Goal: Obtain resource: Download file/media

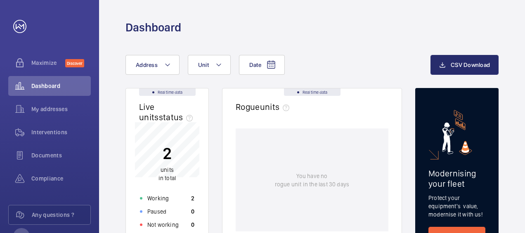
scroll to position [22, 0]
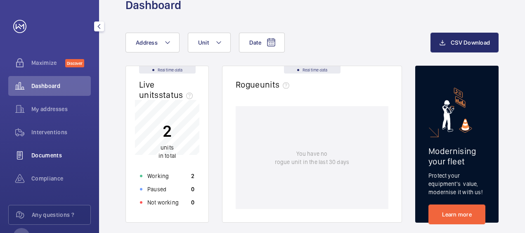
click at [50, 159] on div "Documents" at bounding box center [49, 155] width 82 height 20
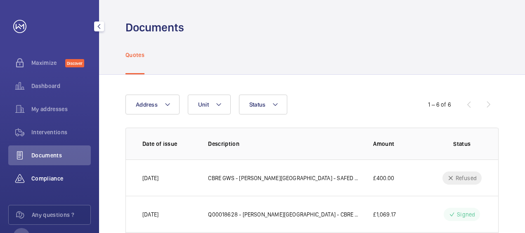
scroll to position [31, 0]
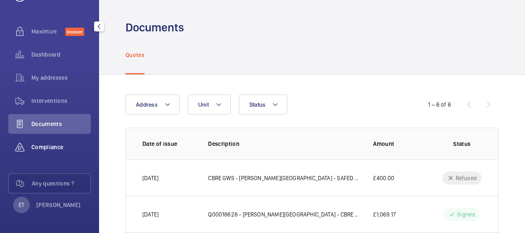
click at [45, 147] on span "Compliance" at bounding box center [60, 147] width 59 height 8
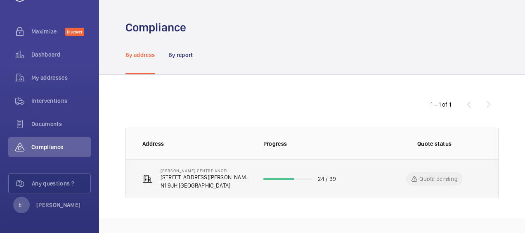
click at [333, 177] on p "24 / 39" at bounding box center [327, 178] width 18 height 8
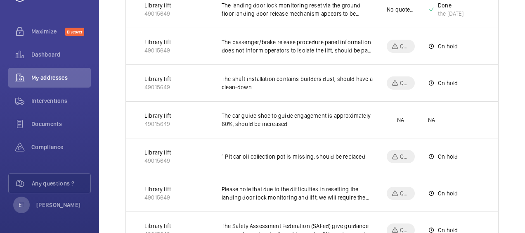
scroll to position [1075, 0]
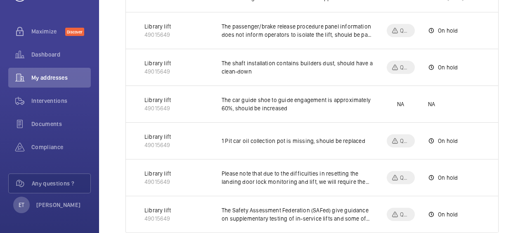
click at [163, 206] on p "Library lift" at bounding box center [157, 210] width 26 height 8
click at [48, 60] on div "Dashboard" at bounding box center [49, 55] width 82 height 20
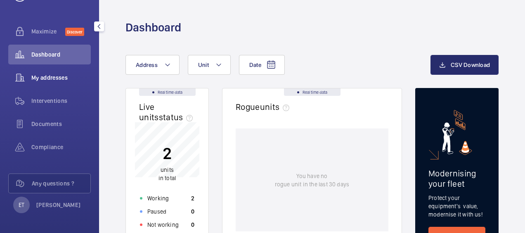
click at [55, 79] on span "My addresses" at bounding box center [60, 77] width 59 height 8
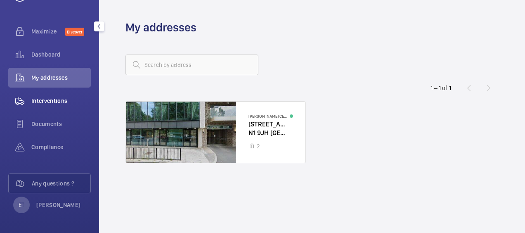
click at [52, 107] on div "Interventions" at bounding box center [49, 101] width 82 height 20
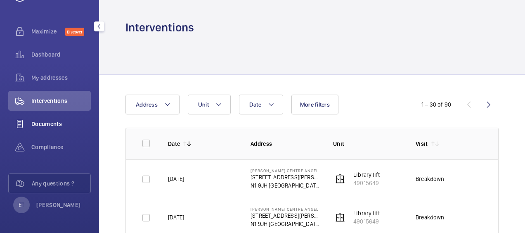
click at [61, 124] on span "Documents" at bounding box center [60, 124] width 59 height 8
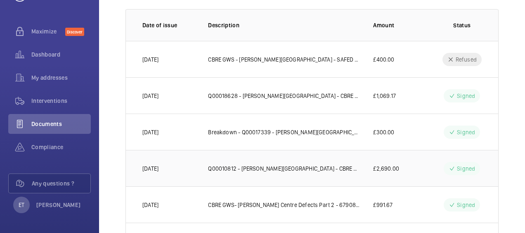
scroll to position [164, 0]
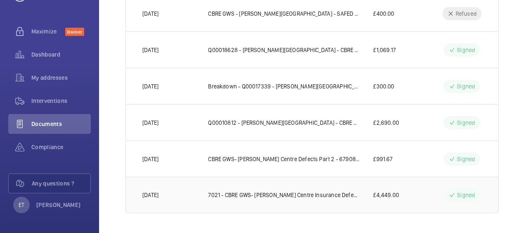
click at [339, 192] on p "7021 - CBRE GWS- [PERSON_NAME] Centre Insurance Defects Part 1" at bounding box center [284, 195] width 152 height 8
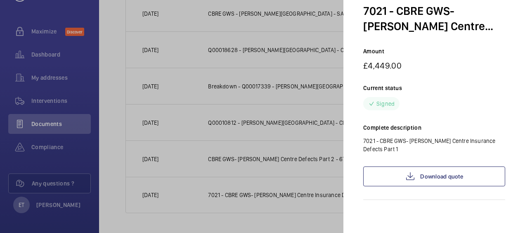
scroll to position [0, 0]
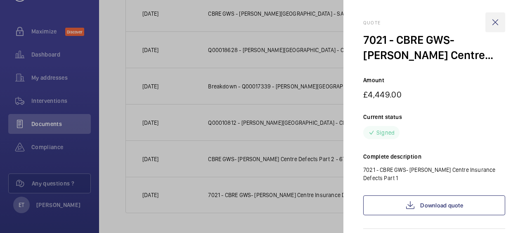
click at [492, 22] on wm-front-icon-button at bounding box center [495, 22] width 20 height 20
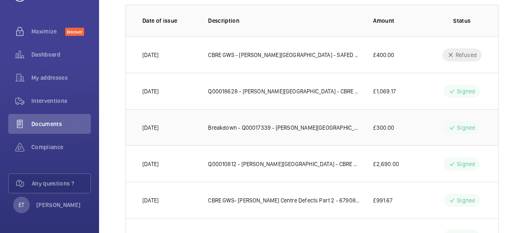
scroll to position [116, 0]
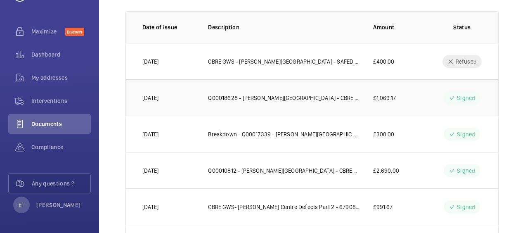
click at [299, 100] on p "Q00018628 - [PERSON_NAME][GEOGRAPHIC_DATA] - CBRE GWS - [PERSON_NAME][GEOGRAPHI…" at bounding box center [284, 98] width 152 height 8
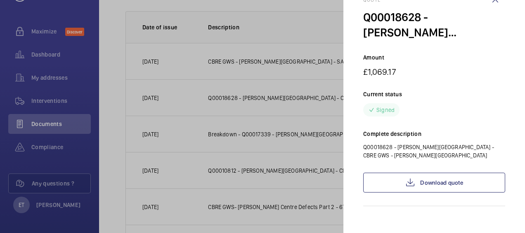
scroll to position [29, 0]
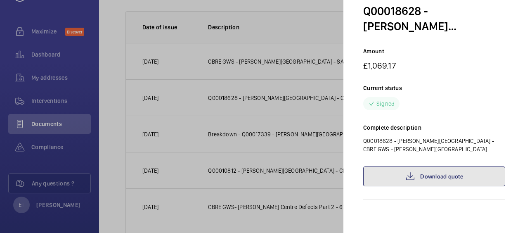
click at [413, 184] on link "Download quote" at bounding box center [434, 176] width 142 height 20
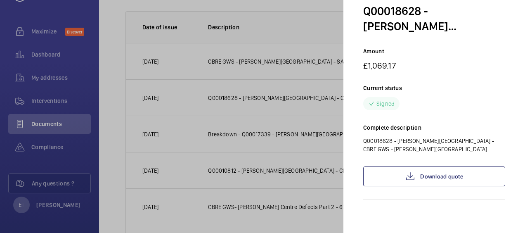
click at [318, 146] on div at bounding box center [262, 116] width 525 height 233
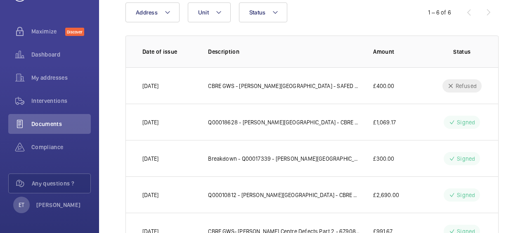
scroll to position [91, 0]
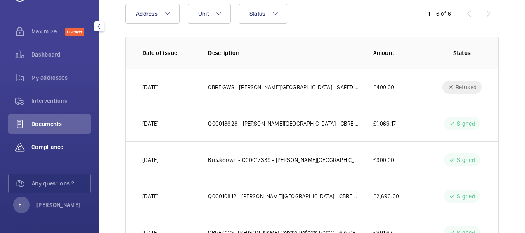
click at [52, 153] on div "Compliance" at bounding box center [49, 147] width 82 height 20
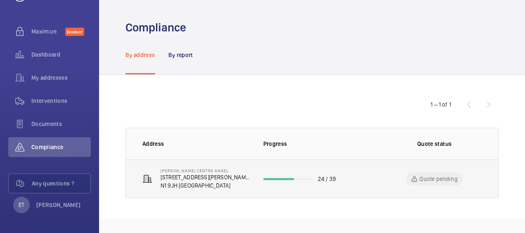
click at [181, 181] on p "N1 9JH [GEOGRAPHIC_DATA]" at bounding box center [205, 185] width 90 height 8
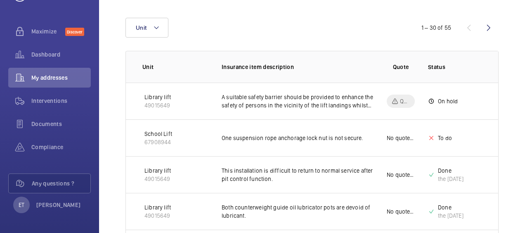
scroll to position [52, 0]
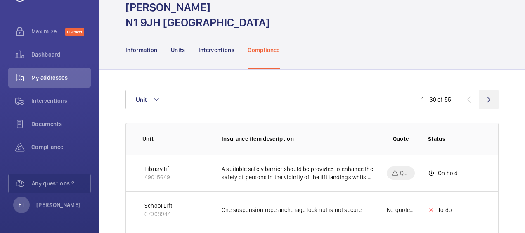
click at [485, 90] on wm-front-icon-button at bounding box center [488, 100] width 20 height 20
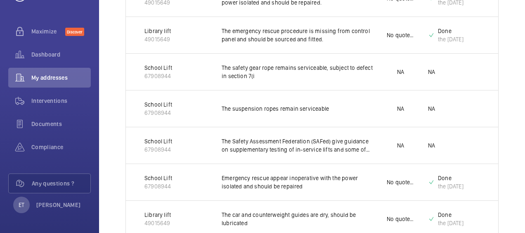
scroll to position [652, 0]
